Goal: Find specific page/section: Find specific page/section

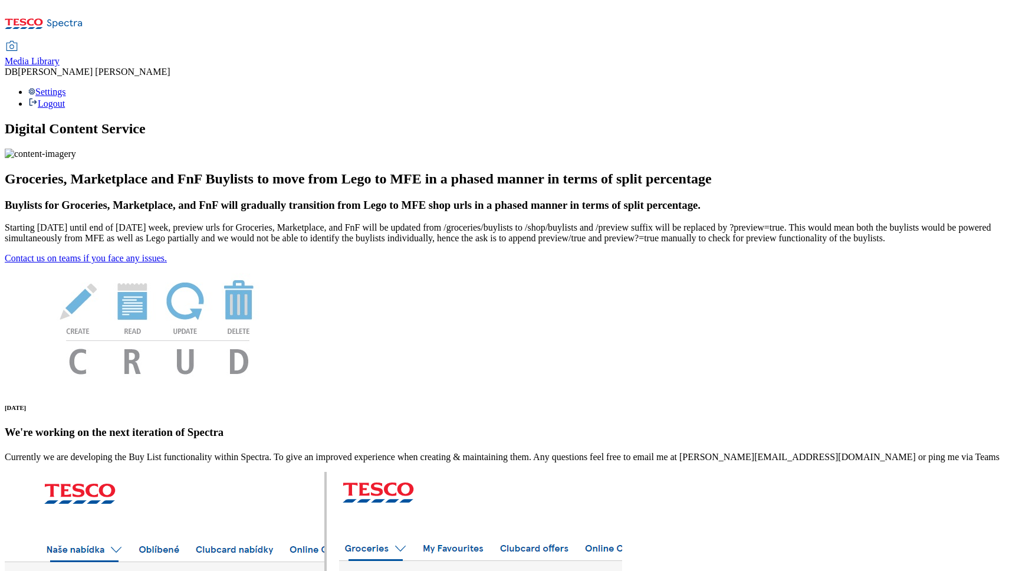
click at [60, 56] on span "Media Library" at bounding box center [32, 61] width 55 height 10
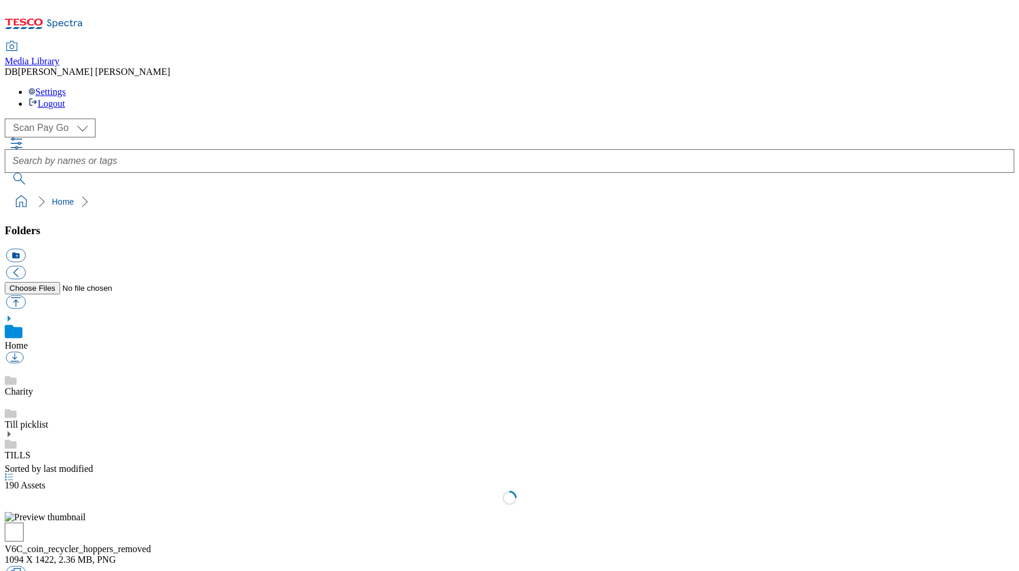
click at [13, 430] on icon at bounding box center [9, 434] width 8 height 8
click at [117, 526] on div "V6C-CR5000" at bounding box center [509, 542] width 1009 height 33
